Goal: Navigation & Orientation: Find specific page/section

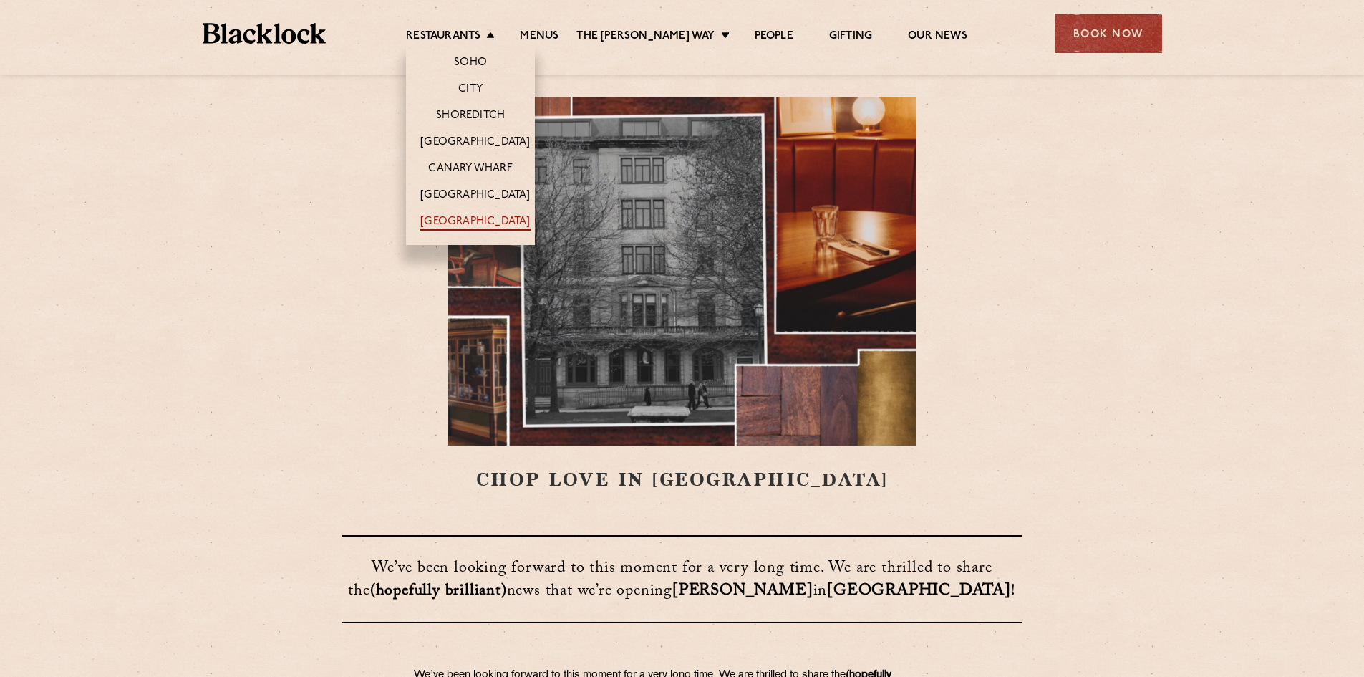
click at [467, 218] on link "[GEOGRAPHIC_DATA]" at bounding box center [475, 223] width 110 height 16
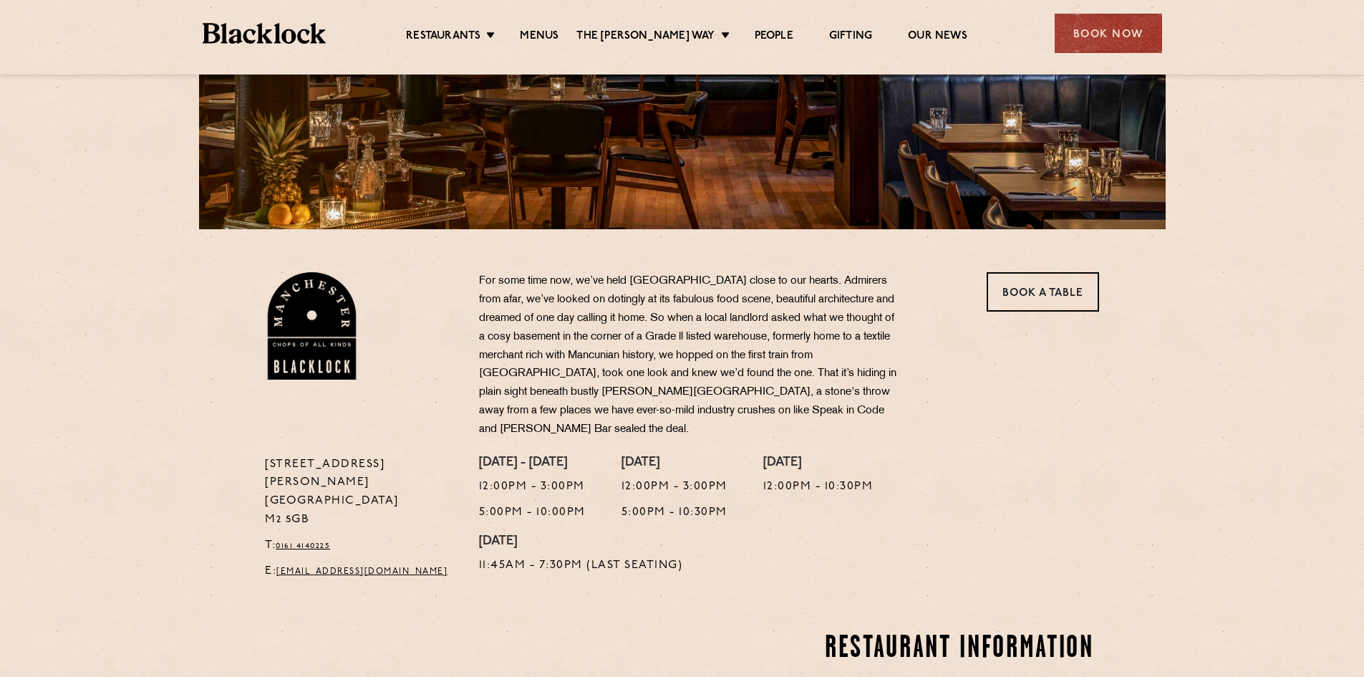
scroll to position [358, 0]
